Goal: Task Accomplishment & Management: Manage account settings

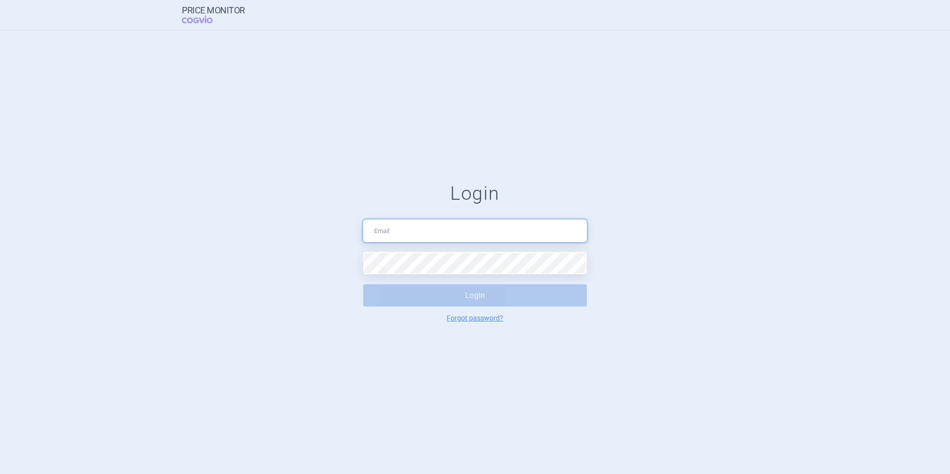
type input "[PERSON_NAME][EMAIL_ADDRESS][DOMAIN_NAME]"
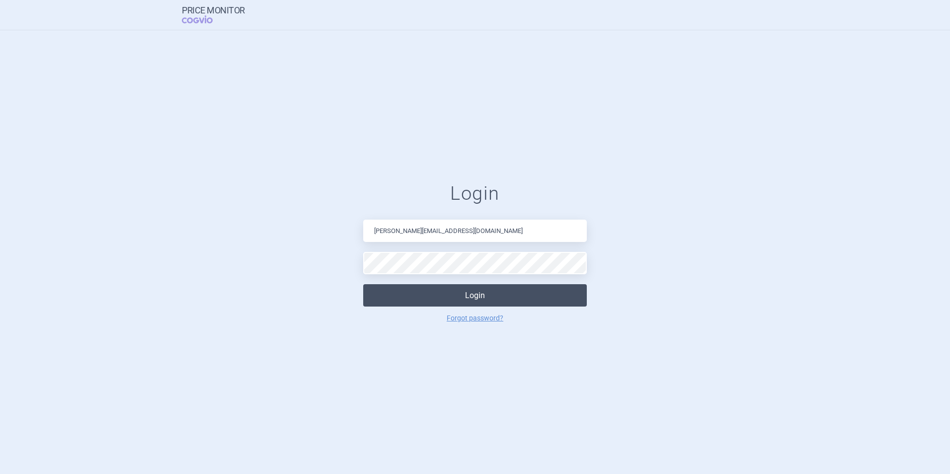
click at [483, 298] on button "Login" at bounding box center [475, 295] width 224 height 22
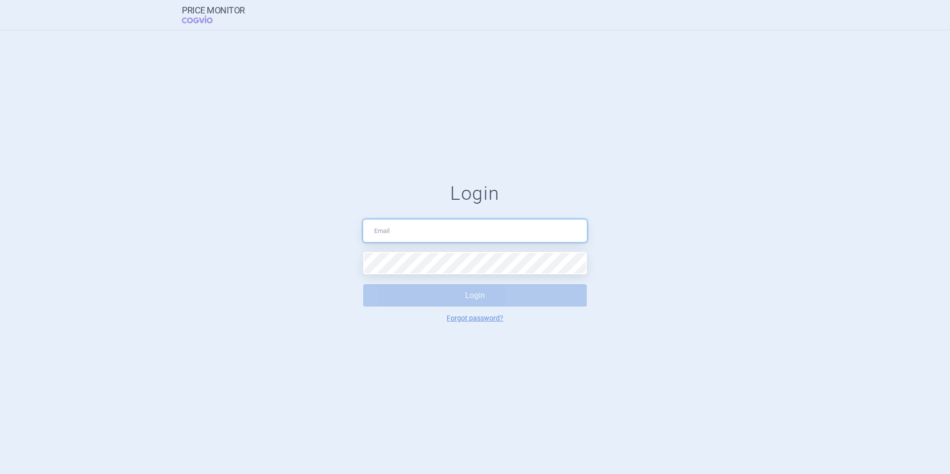
type input "[PERSON_NAME][EMAIL_ADDRESS][DOMAIN_NAME]"
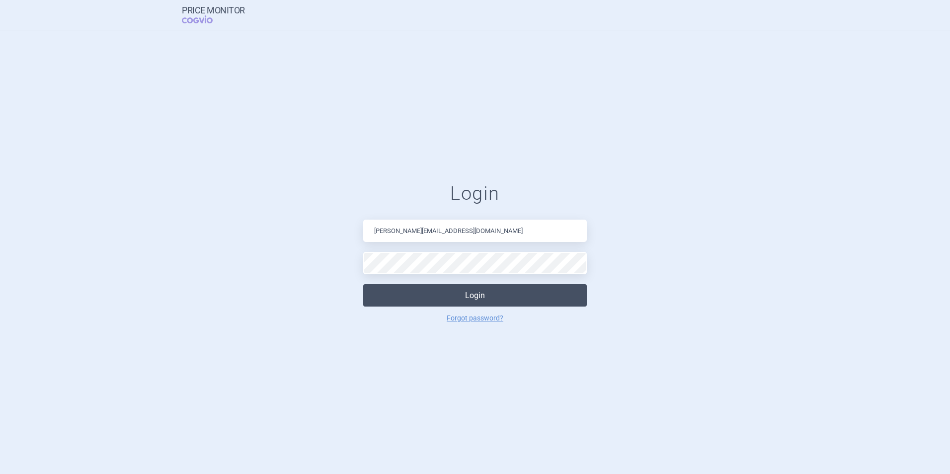
click at [480, 295] on button "Login" at bounding box center [475, 295] width 224 height 22
